Goal: Browse casually: Explore the website without a specific task or goal

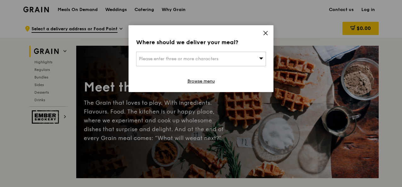
click at [259, 58] on icon at bounding box center [261, 58] width 4 height 5
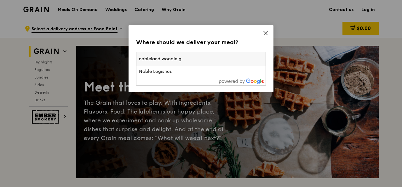
type input "nobleland woodleigh"
drag, startPoint x: 205, startPoint y: 61, endPoint x: 106, endPoint y: 49, distance: 99.9
click at [105, 47] on div "Where should we deliver your meal? Please enter three or more characters noblel…" at bounding box center [201, 93] width 402 height 187
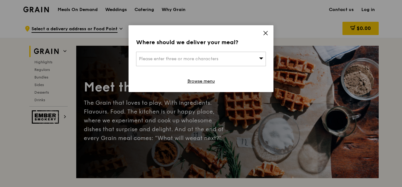
click at [266, 31] on icon at bounding box center [266, 33] width 6 height 6
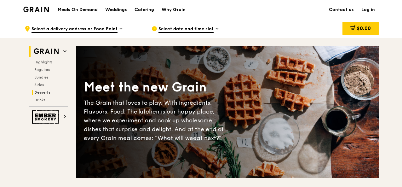
click at [48, 94] on span "Desserts" at bounding box center [42, 92] width 16 height 4
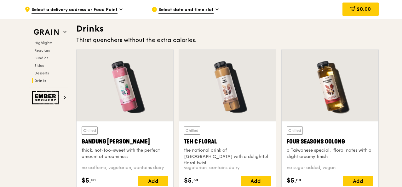
scroll to position [2210, 0]
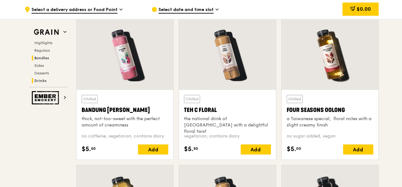
click at [47, 57] on span "Bundles" at bounding box center [41, 58] width 15 height 4
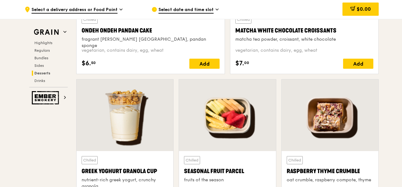
scroll to position [1913, 0]
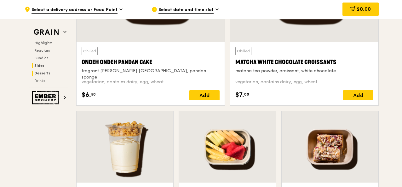
click at [38, 63] on span "Sides" at bounding box center [39, 65] width 10 height 4
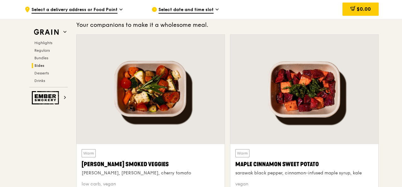
scroll to position [1400, 0]
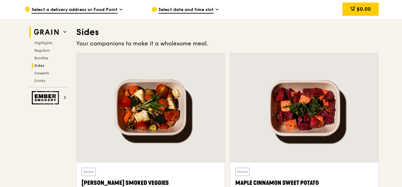
click at [63, 31] on icon at bounding box center [64, 31] width 3 height 3
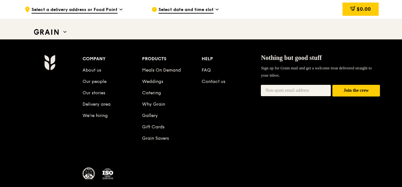
scroll to position [2696, 0]
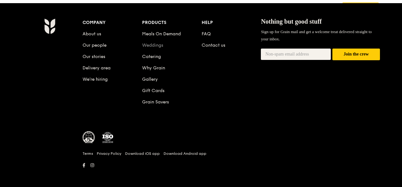
click at [157, 45] on link "Weddings" at bounding box center [152, 45] width 21 height 5
